Goal: Book appointment/travel/reservation

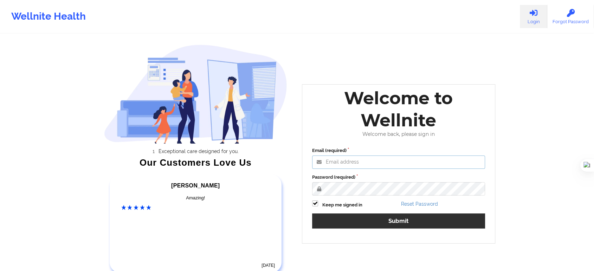
type input "[EMAIL_ADDRESS][DOMAIN_NAME]"
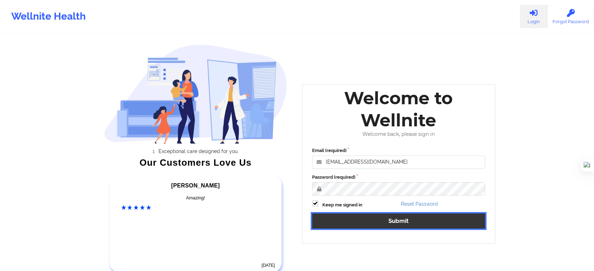
click at [386, 217] on button "Submit" at bounding box center [398, 221] width 173 height 15
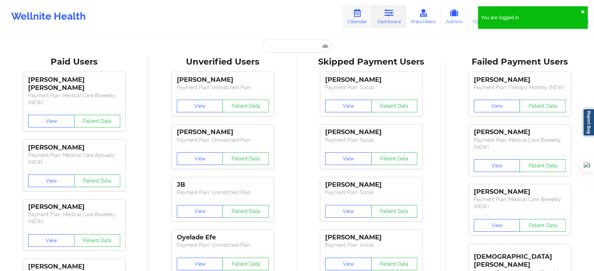
click at [360, 14] on icon at bounding box center [356, 13] width 9 height 8
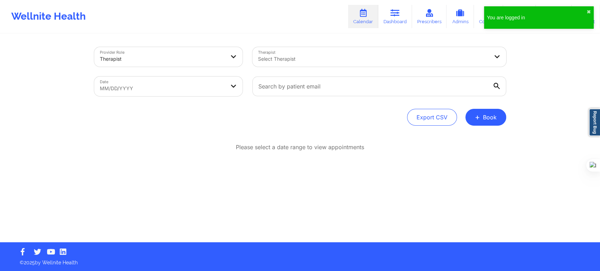
click at [337, 55] on div at bounding box center [373, 59] width 230 height 8
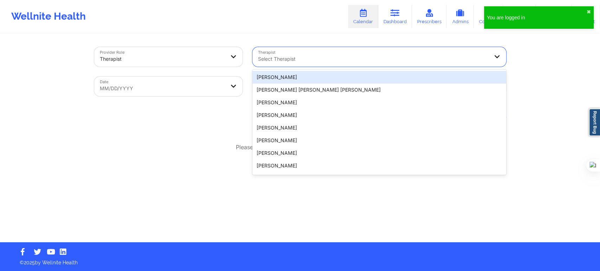
paste input "[PERSON_NAME]"
type input "[PERSON_NAME]"
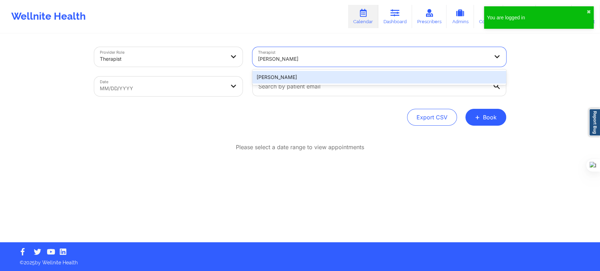
click at [299, 78] on div "[PERSON_NAME]" at bounding box center [379, 77] width 254 height 13
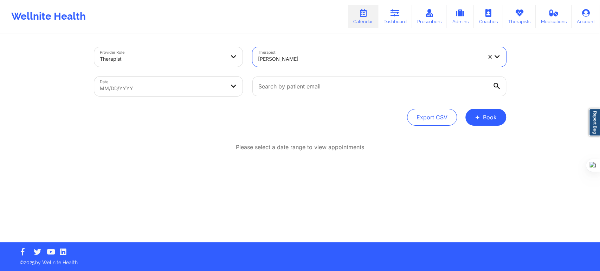
select select "2025-8"
select select "2025-9"
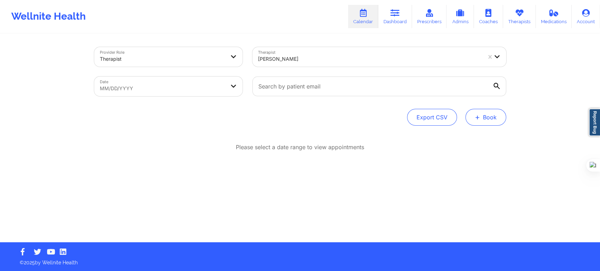
click at [489, 120] on button "+ Book" at bounding box center [485, 117] width 41 height 17
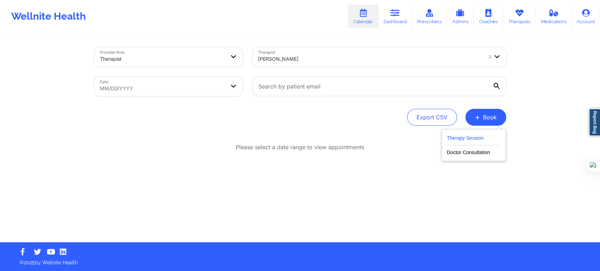
click at [460, 137] on button "Therapy Session" at bounding box center [474, 140] width 54 height 12
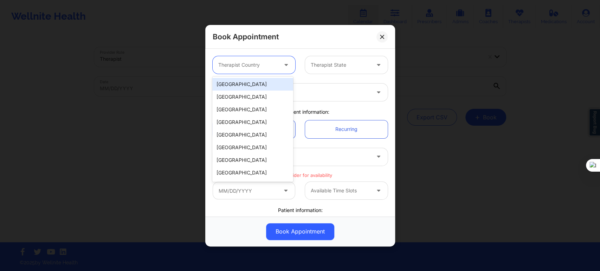
click at [253, 67] on div at bounding box center [247, 65] width 59 height 8
click at [248, 82] on div "[GEOGRAPHIC_DATA]" at bounding box center [252, 84] width 81 height 13
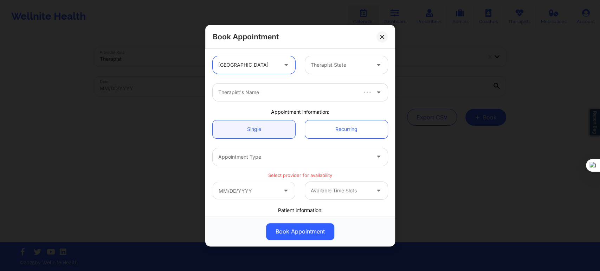
click at [311, 66] on div at bounding box center [340, 65] width 59 height 8
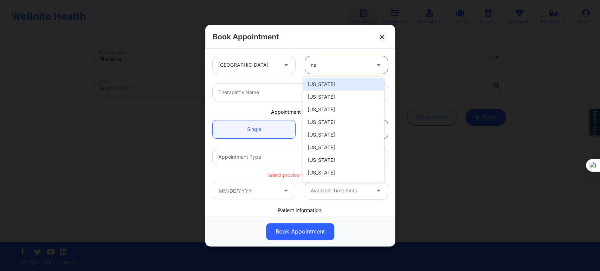
type input "new"
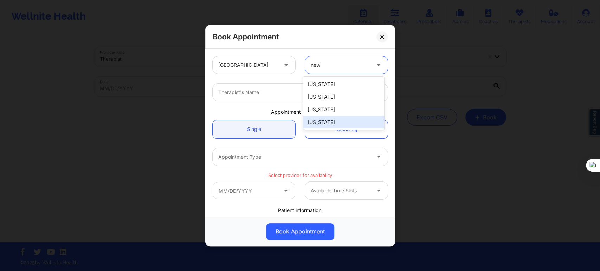
click at [315, 121] on div "[US_STATE]" at bounding box center [343, 122] width 81 height 13
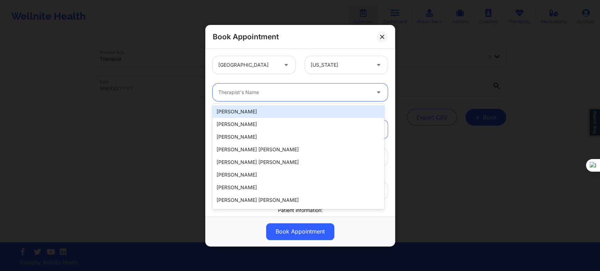
click at [266, 89] on div at bounding box center [294, 92] width 152 height 8
paste input "[PERSON_NAME]"
type input "[PERSON_NAME]"
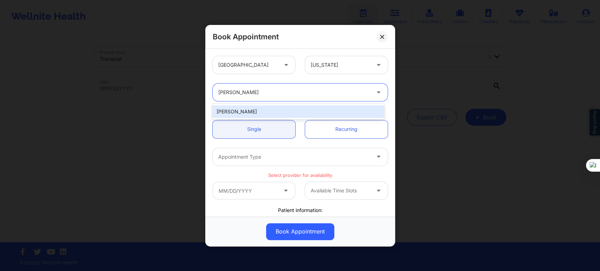
click at [271, 115] on div "[PERSON_NAME]" at bounding box center [297, 111] width 171 height 13
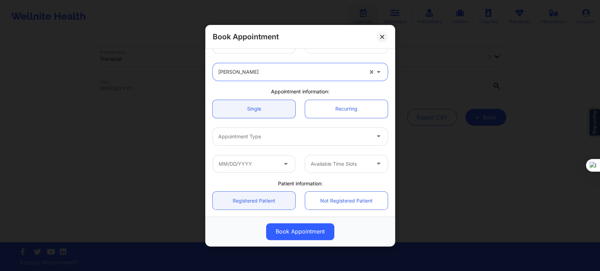
scroll to position [78, 0]
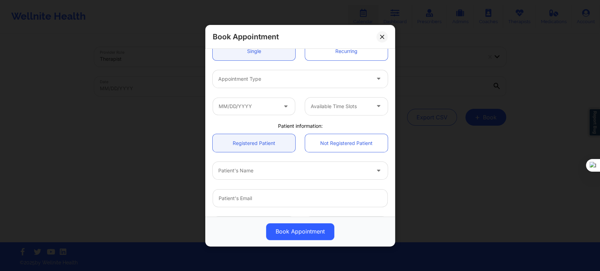
click at [292, 82] on div at bounding box center [294, 79] width 152 height 8
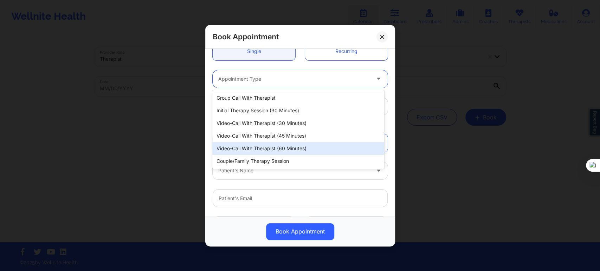
click at [274, 145] on div "Video-Call with Therapist (60 minutes)" at bounding box center [297, 148] width 171 height 13
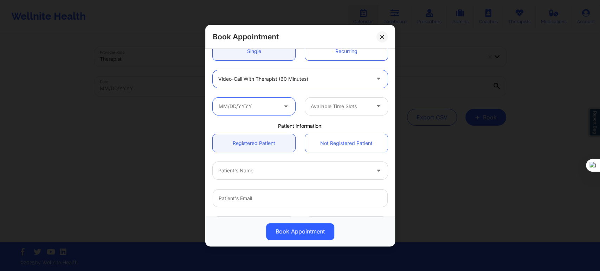
click at [258, 105] on input "text" at bounding box center [254, 106] width 83 height 18
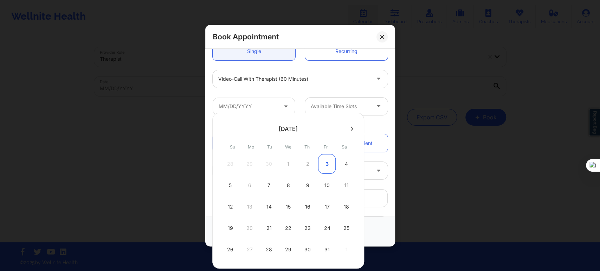
click at [328, 165] on div "3" at bounding box center [327, 164] width 18 height 20
type input "[DATE]"
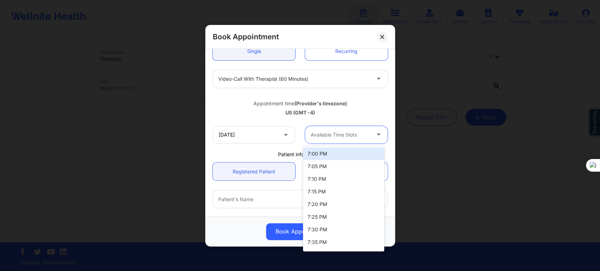
click at [332, 133] on div at bounding box center [340, 135] width 59 height 8
click at [330, 154] on div "7:00 PM" at bounding box center [343, 154] width 81 height 13
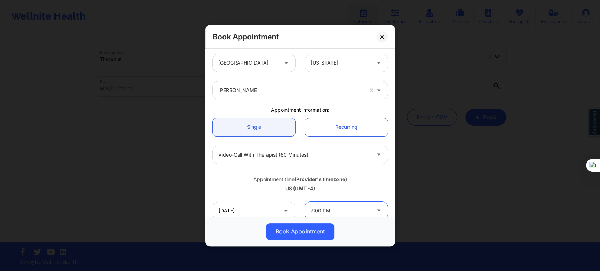
scroll to position [0, 0]
